Goal: Information Seeking & Learning: Learn about a topic

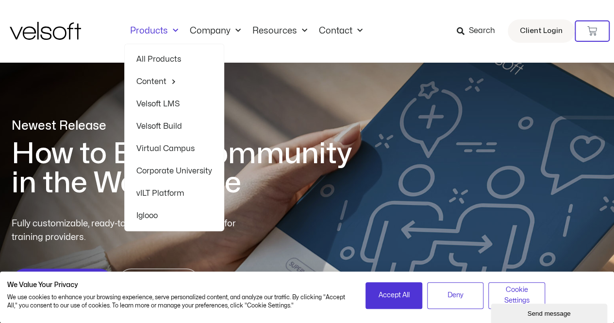
click at [170, 103] on link "Velsoft LMS" at bounding box center [174, 104] width 76 height 22
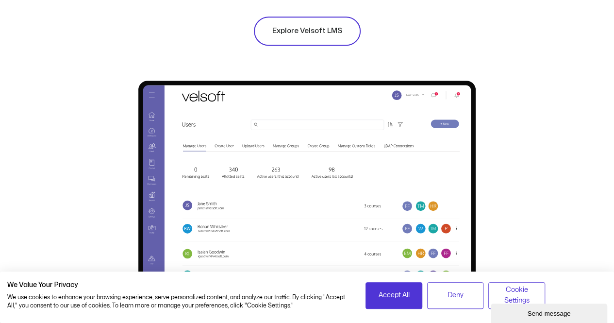
scroll to position [505, 0]
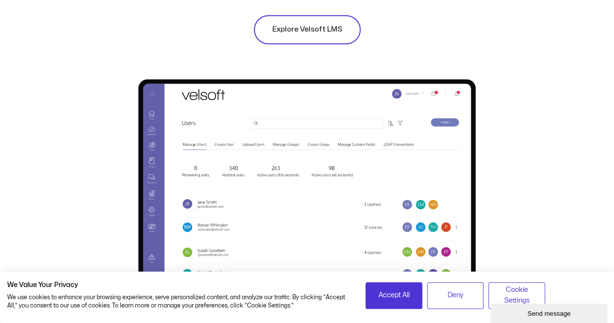
click at [308, 30] on span "Explore Velsoft LMS" at bounding box center [307, 30] width 70 height 12
